Goal: Task Accomplishment & Management: Use online tool/utility

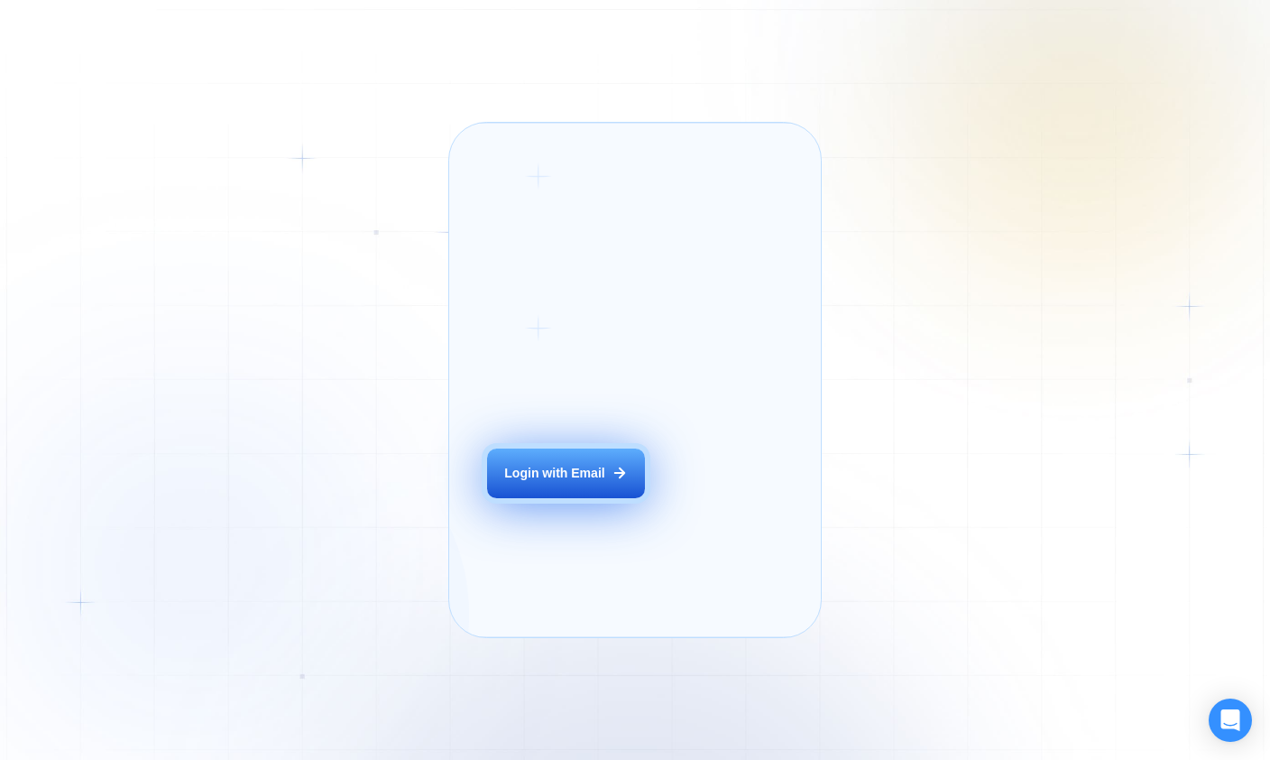
click at [566, 482] on div "Login with Email" at bounding box center [554, 473] width 100 height 17
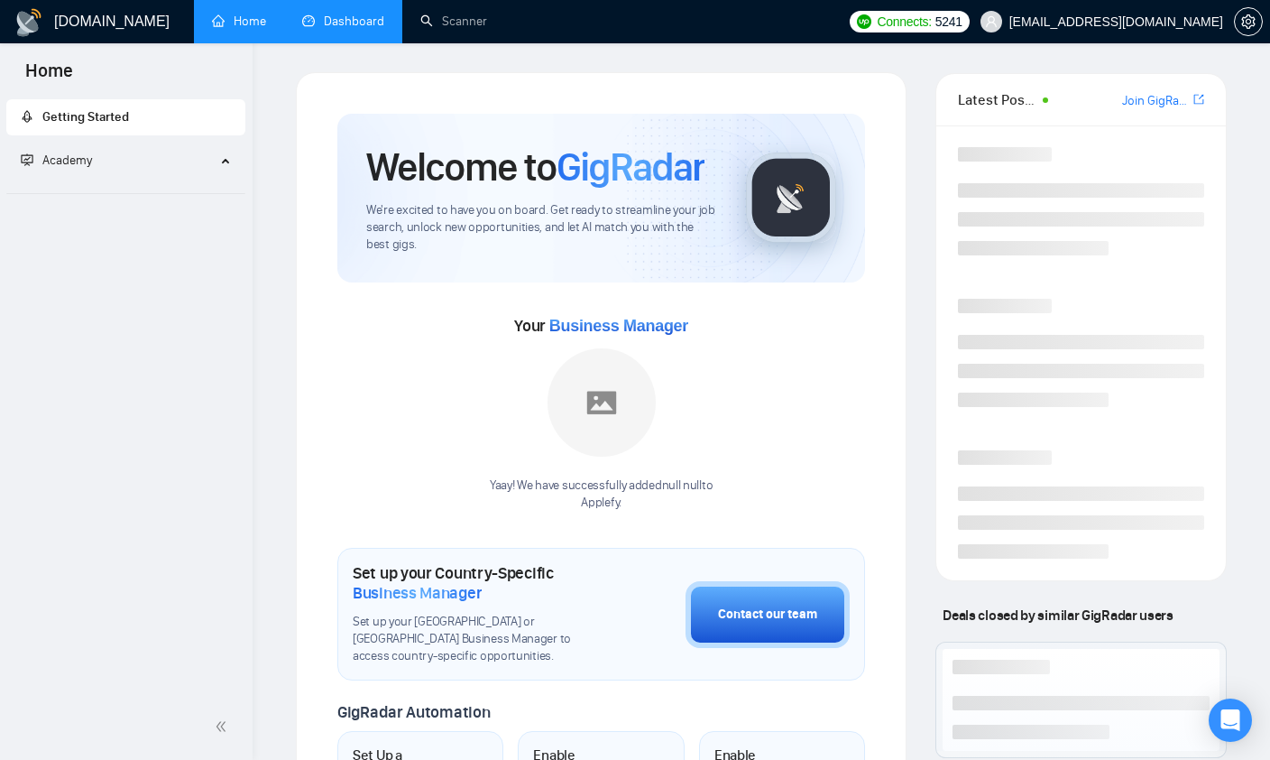
click at [323, 15] on link "Dashboard" at bounding box center [343, 21] width 82 height 15
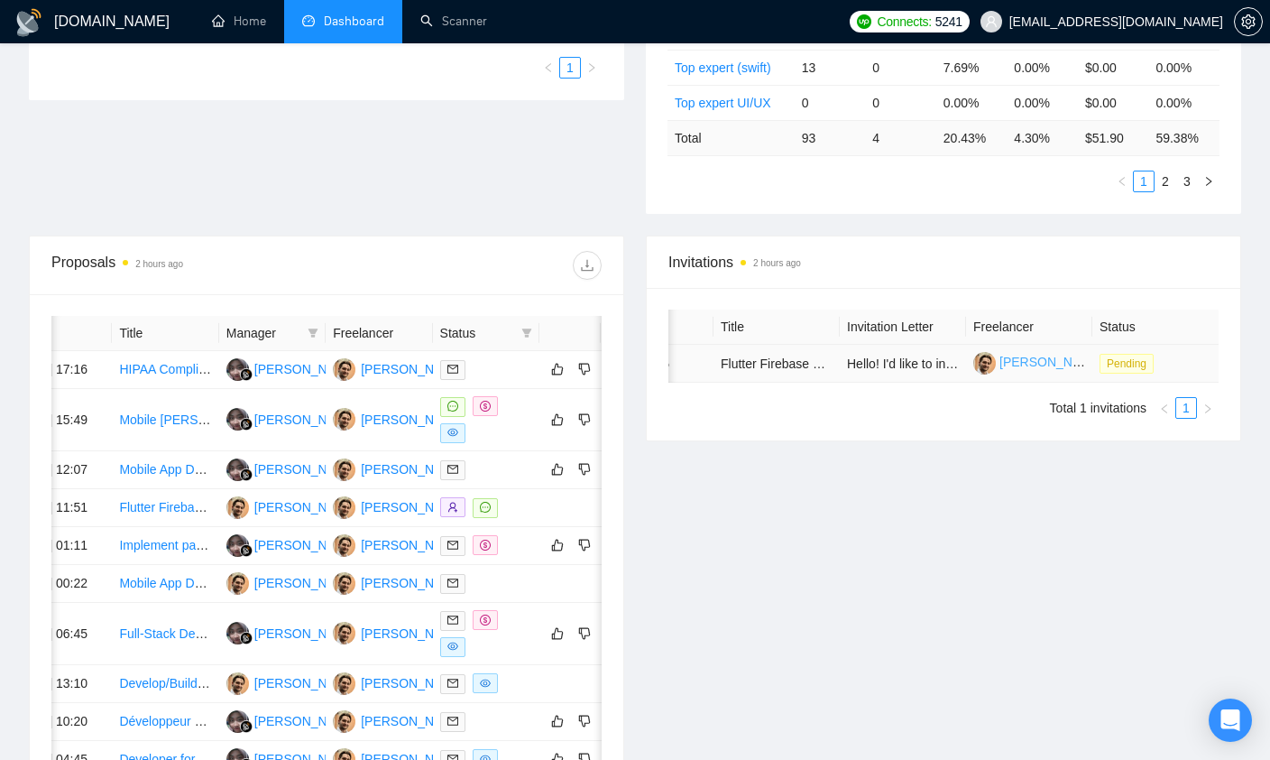
scroll to position [0, 81]
click at [1133, 374] on span "Pending" at bounding box center [1127, 364] width 54 height 20
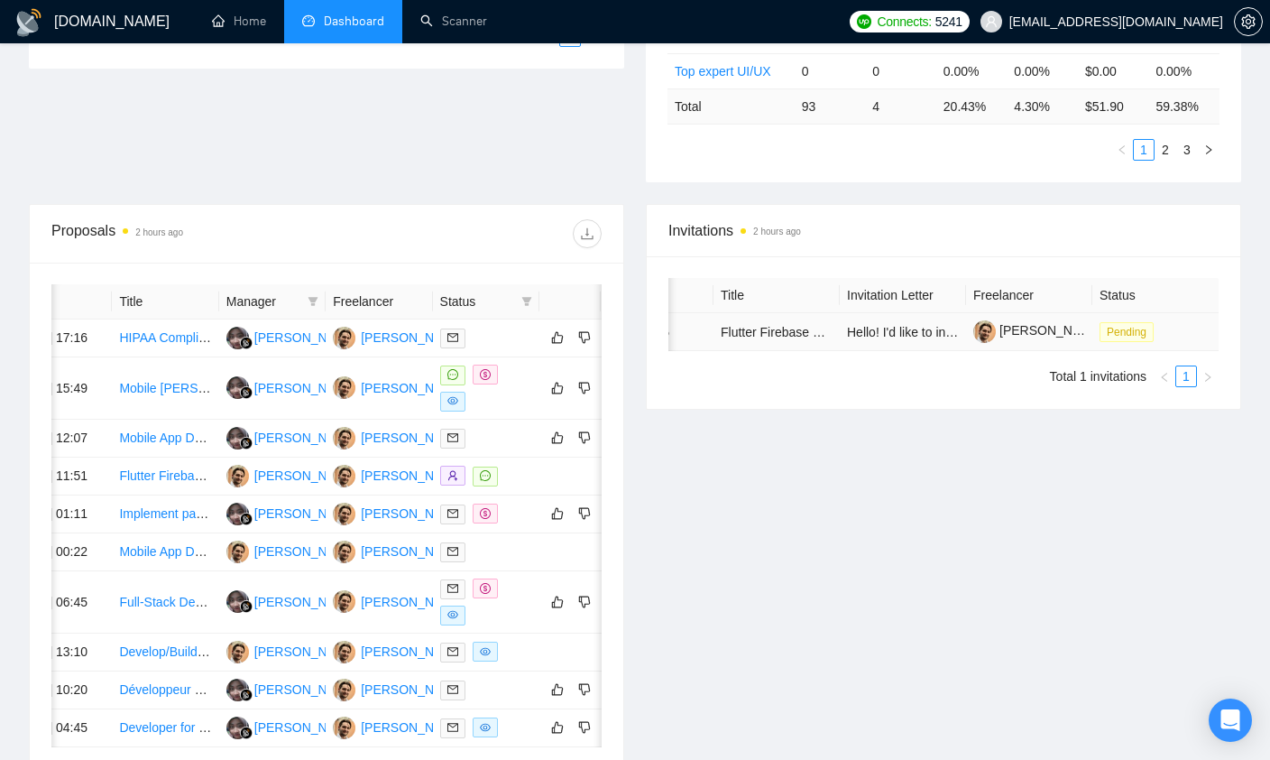
click at [1128, 337] on span "Pending" at bounding box center [1127, 332] width 54 height 20
click at [428, 14] on link "Scanner" at bounding box center [453, 21] width 67 height 15
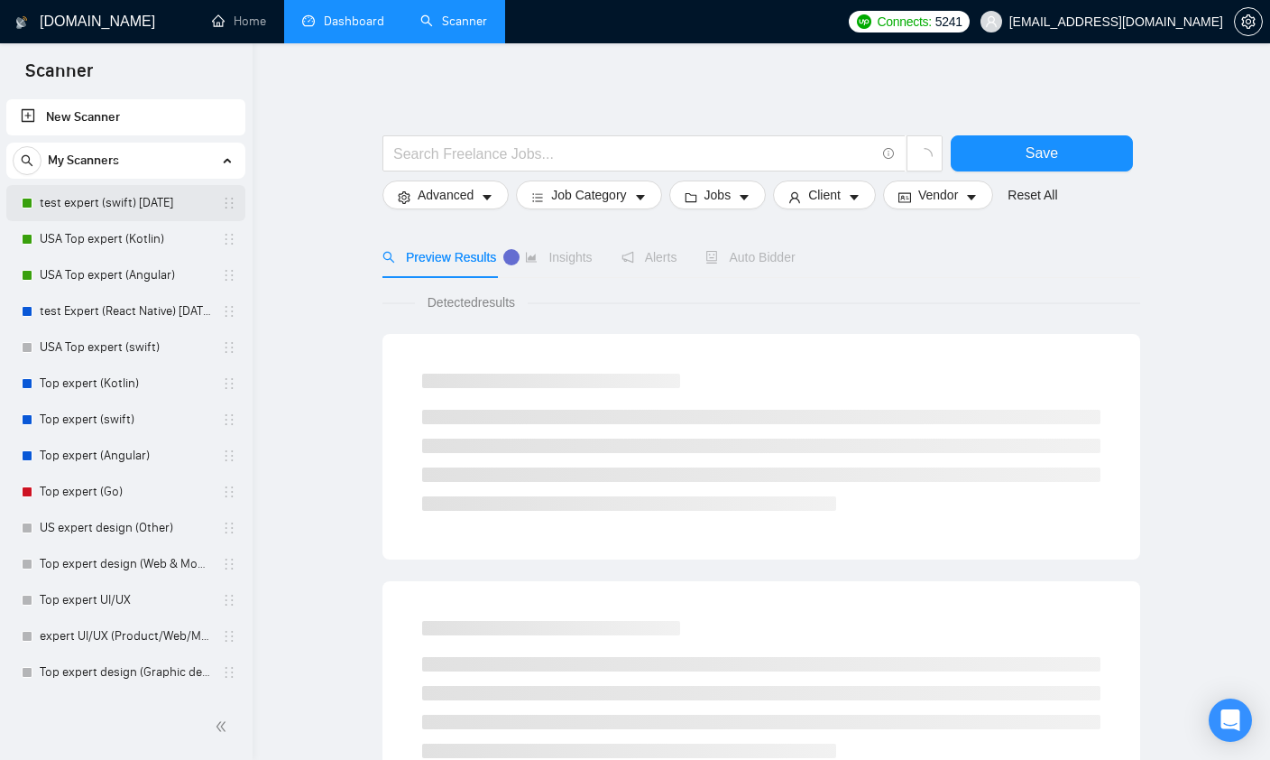
click at [105, 196] on link "test expert (swift) 07/24/25" at bounding box center [125, 203] width 171 height 36
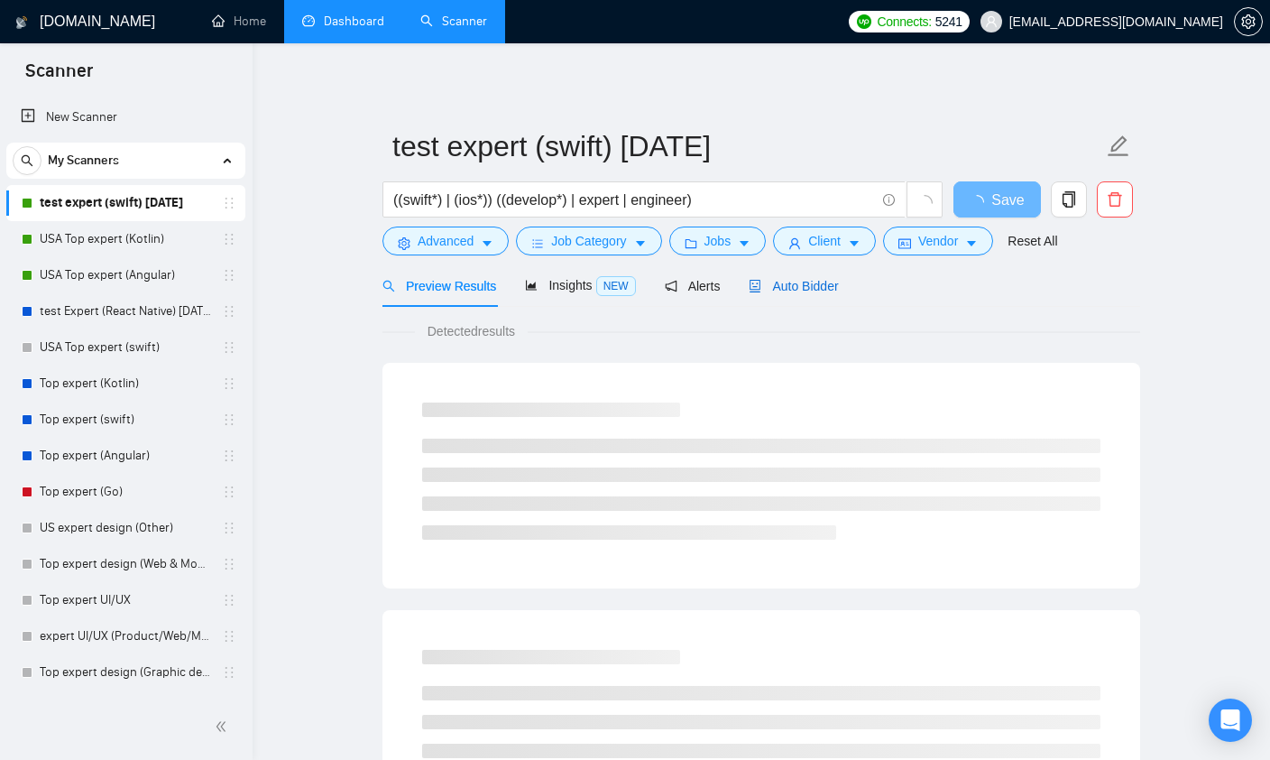
click at [812, 292] on span "Auto Bidder" at bounding box center [793, 286] width 89 height 14
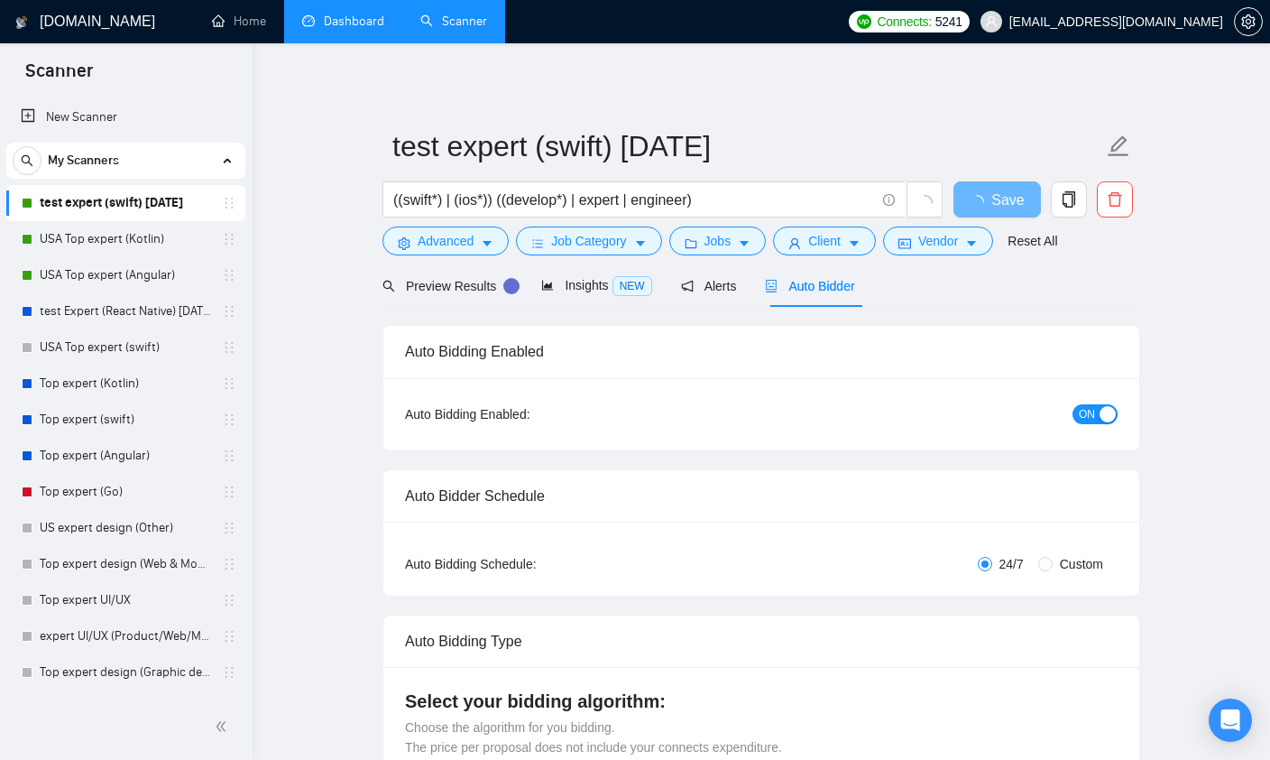
click at [1091, 416] on span "ON" at bounding box center [1087, 414] width 16 height 20
click at [1010, 205] on span "Save" at bounding box center [997, 200] width 32 height 23
click at [80, 247] on link "USA Top expert (Kotlin)" at bounding box center [125, 239] width 171 height 36
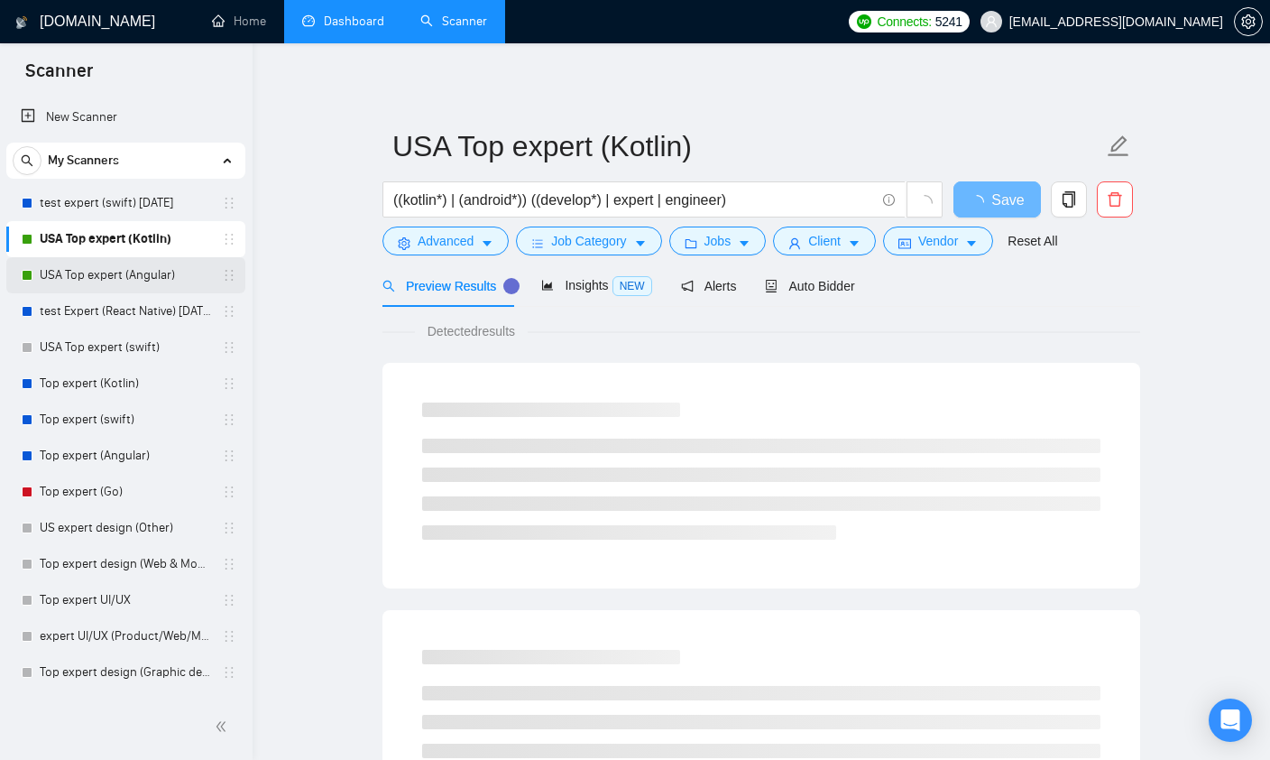
click at [113, 278] on link "USA Top expert (Angular)" at bounding box center [125, 275] width 171 height 36
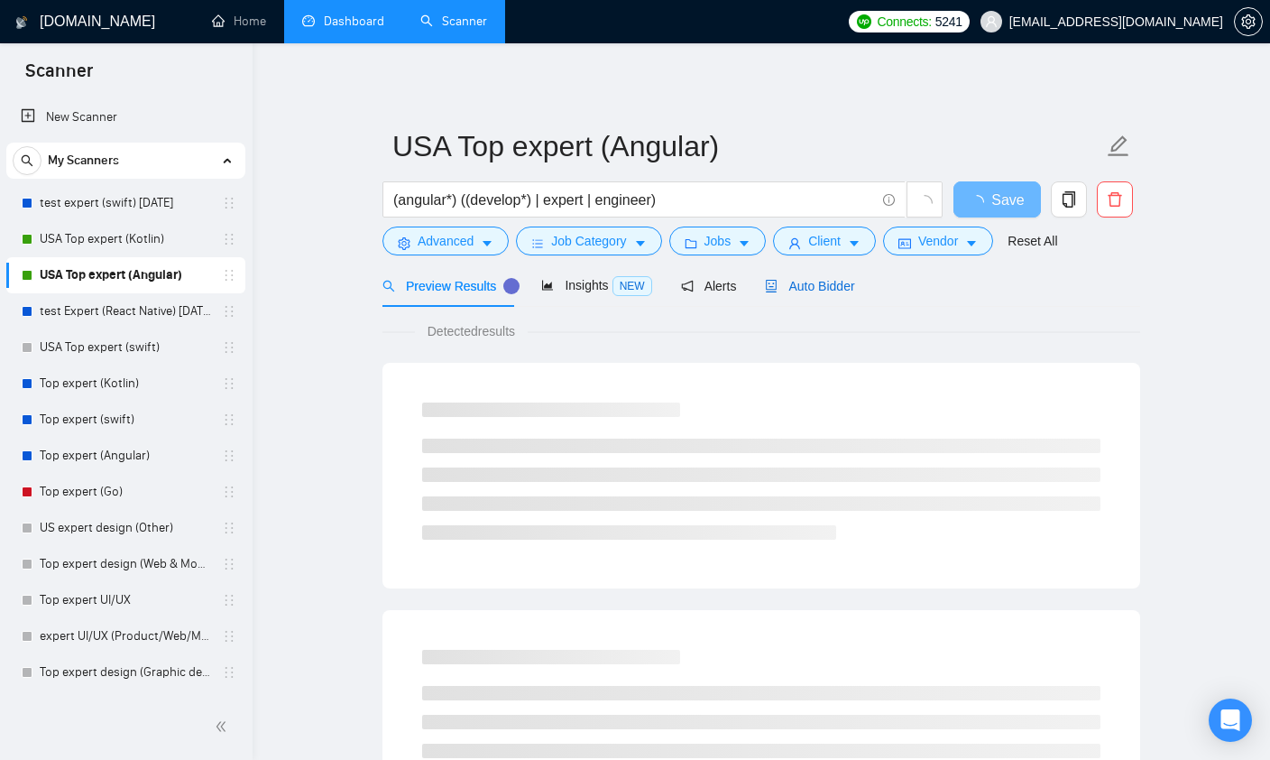
click at [835, 288] on span "Auto Bidder" at bounding box center [809, 286] width 89 height 14
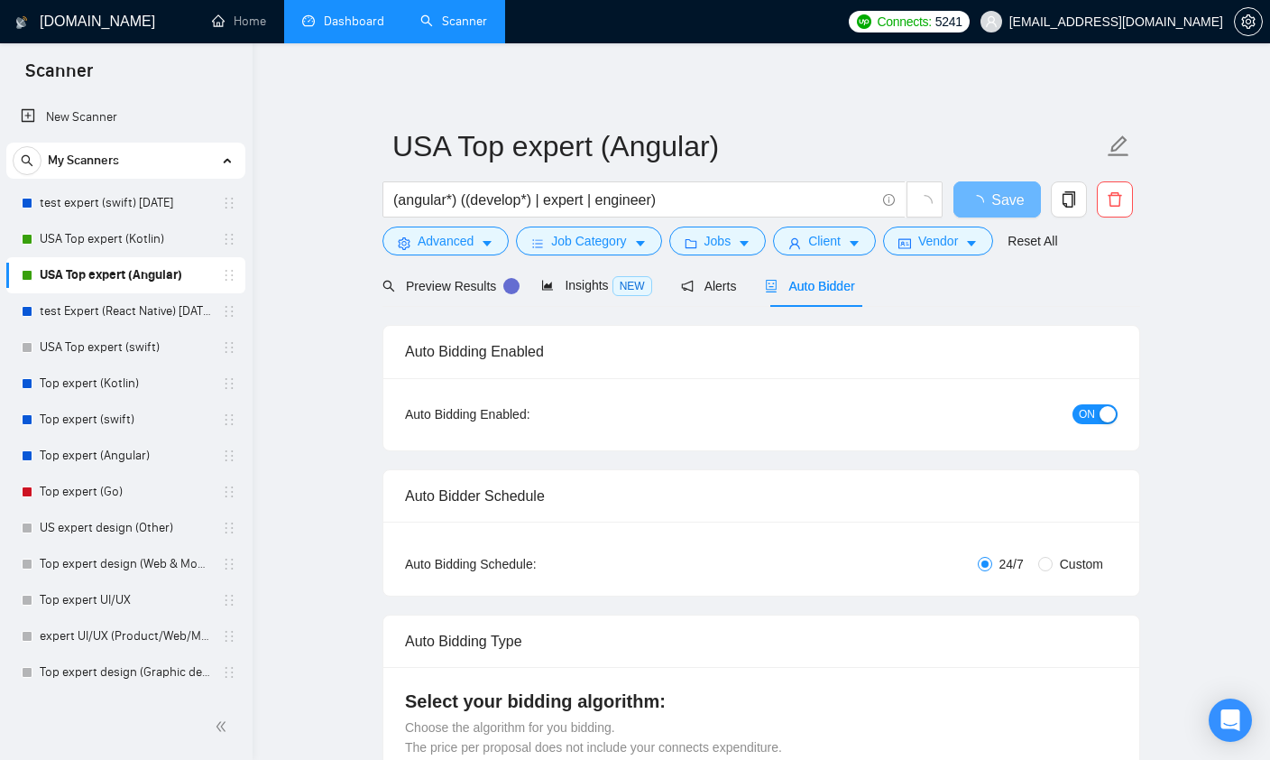
click at [1111, 419] on div "button" at bounding box center [1108, 414] width 16 height 16
click at [1003, 194] on span "Save" at bounding box center [997, 200] width 32 height 23
